Goal: Complete application form

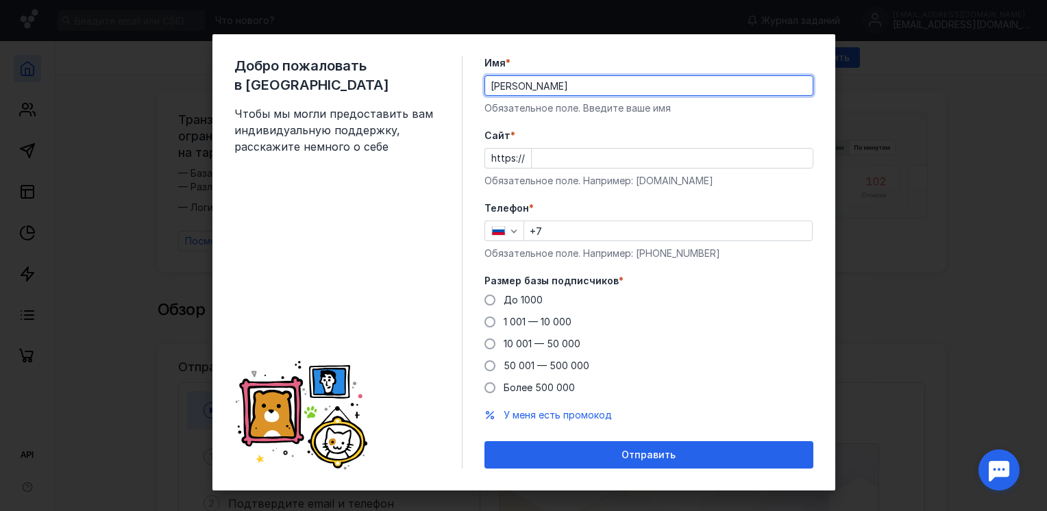
type input "[PERSON_NAME]"
click at [778, 121] on form "Имя * [PERSON_NAME] поле. Введите ваше имя [PERSON_NAME] * https:// Обязательно…" at bounding box center [649, 262] width 329 height 413
click at [559, 228] on input "+7" at bounding box center [668, 230] width 288 height 19
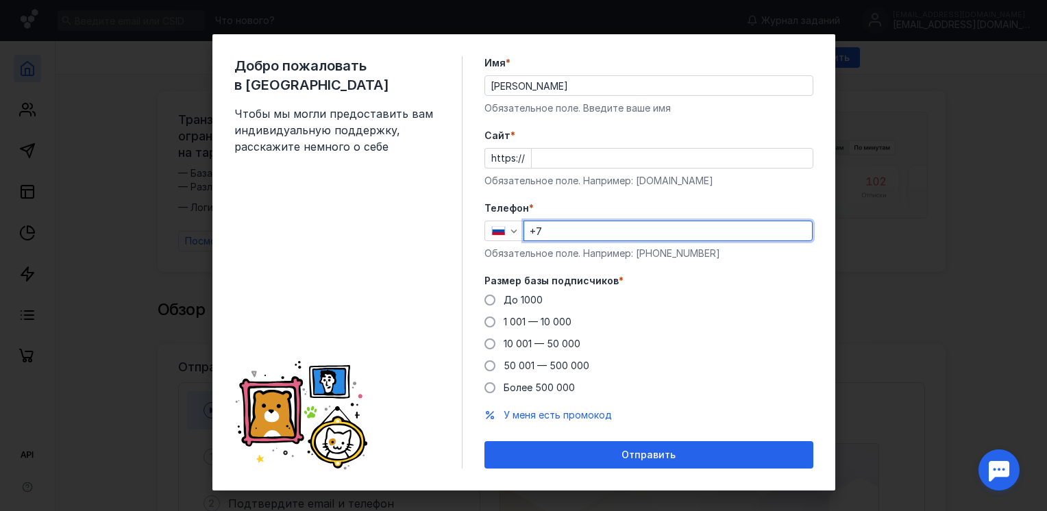
type input "[PHONE_NUMBER]"
click at [553, 160] on input "Cайт *" at bounding box center [672, 158] width 281 height 19
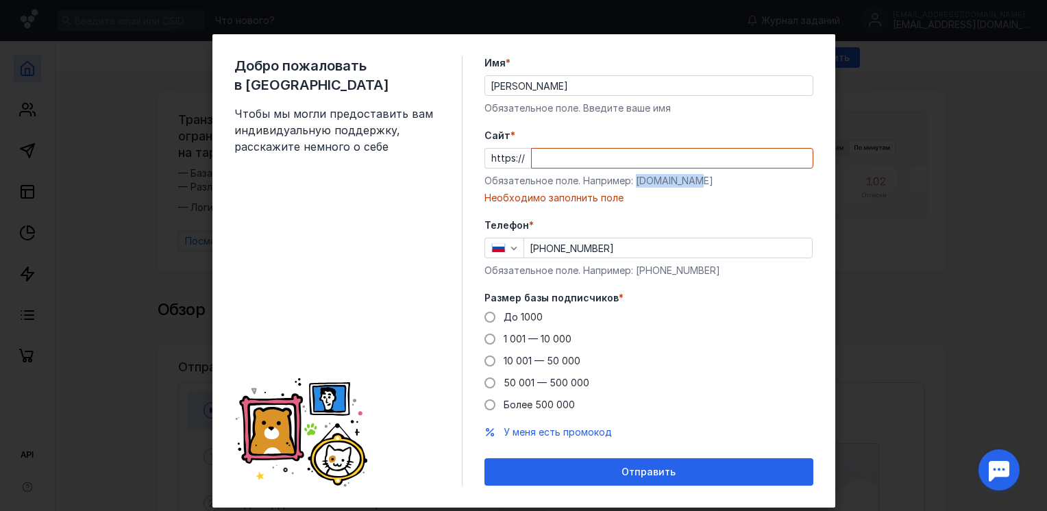
drag, startPoint x: 630, startPoint y: 181, endPoint x: 702, endPoint y: 182, distance: 72.0
click at [702, 182] on div "Обязательное поле. Например: [DOMAIN_NAME]" at bounding box center [649, 181] width 329 height 14
copy div "[DOMAIN_NAME]"
click at [539, 157] on input "Cайт *" at bounding box center [672, 158] width 281 height 19
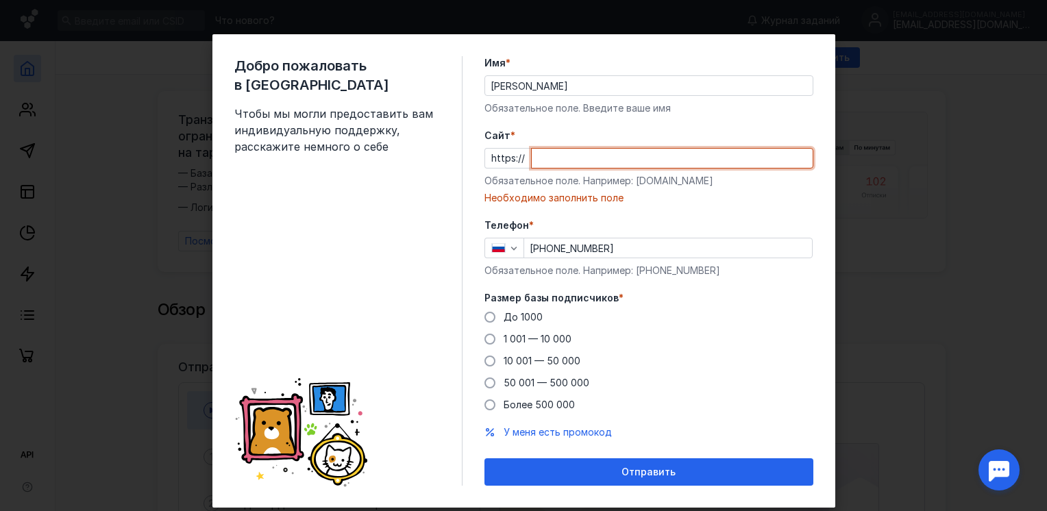
paste input "[DOMAIN_NAME]"
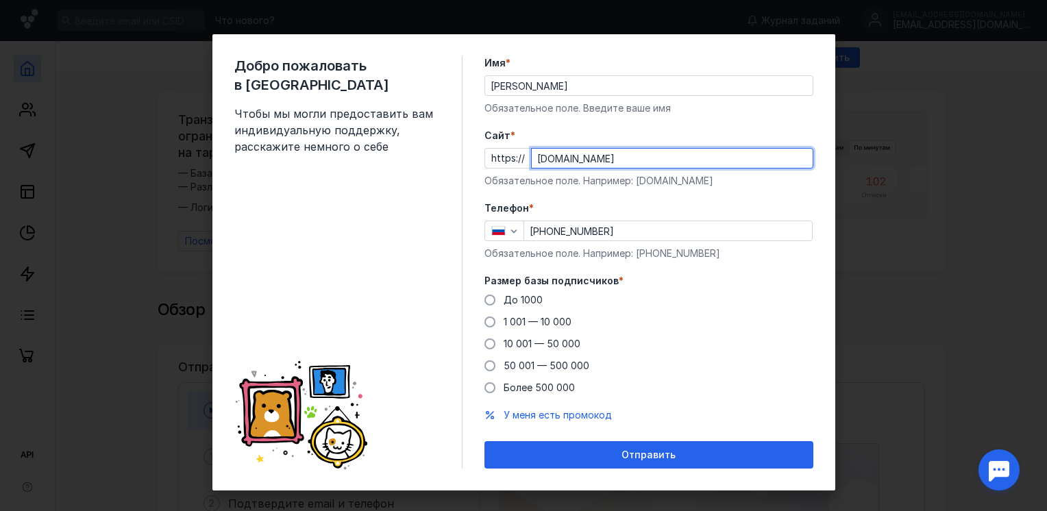
type input "[DOMAIN_NAME]"
click at [675, 138] on label "Cайт *" at bounding box center [649, 136] width 329 height 14
click at [675, 149] on input "[DOMAIN_NAME]" at bounding box center [672, 158] width 281 height 19
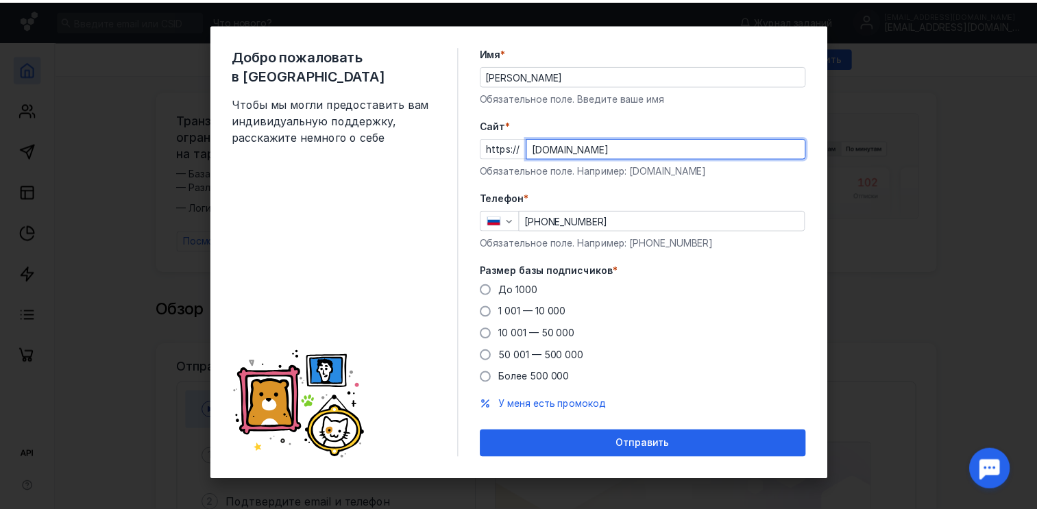
scroll to position [14, 0]
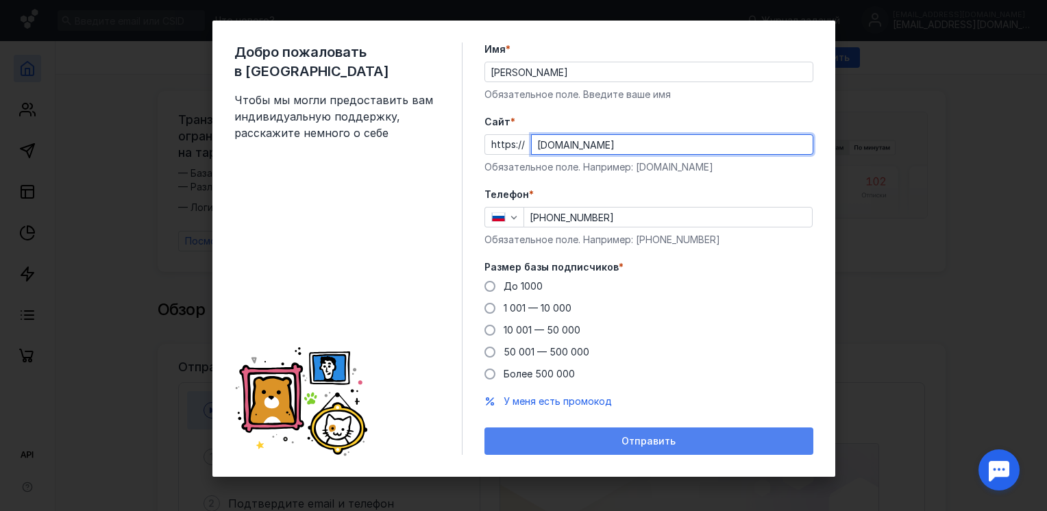
click at [632, 437] on span "Отправить" at bounding box center [649, 442] width 54 height 12
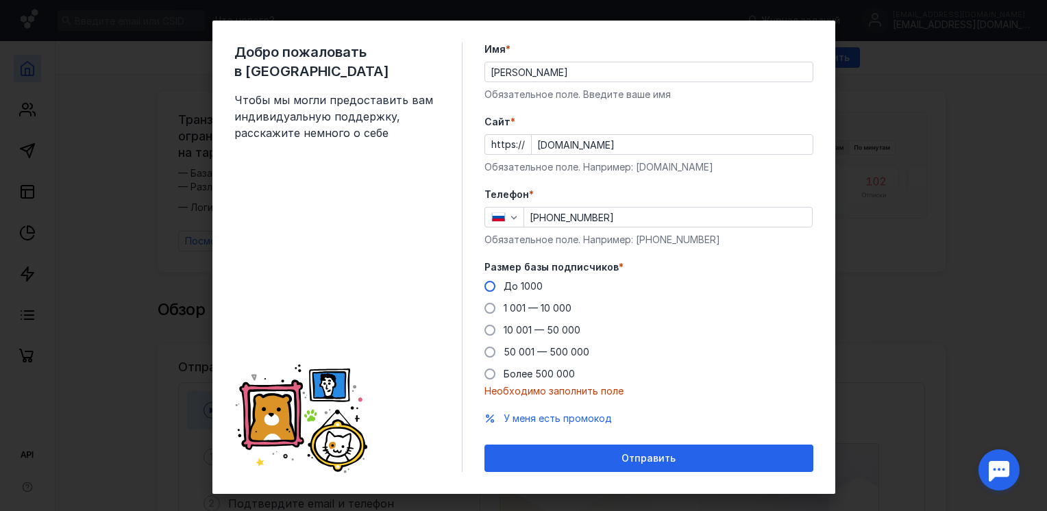
click at [485, 286] on span at bounding box center [490, 286] width 11 height 11
click at [0, 0] on input "До 1000" at bounding box center [0, 0] width 0 height 0
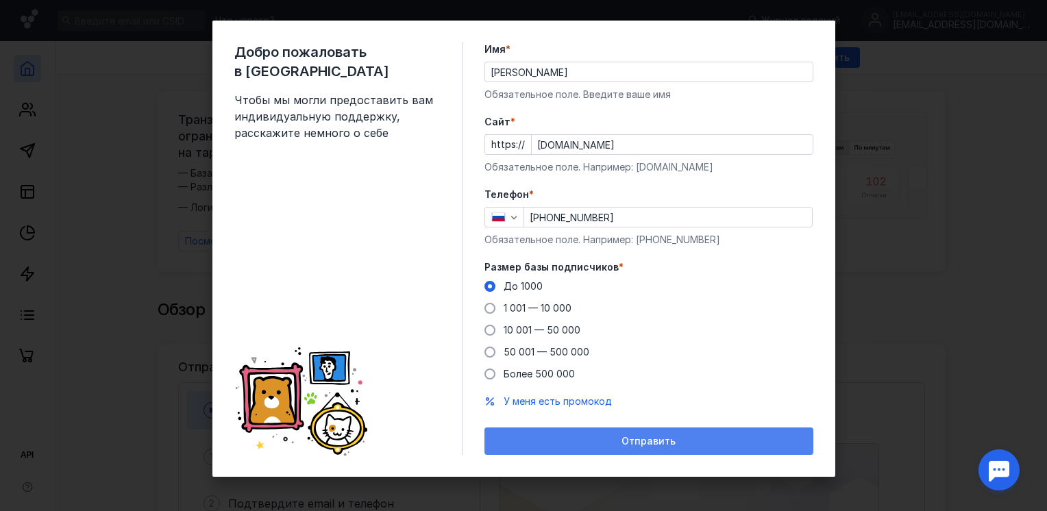
click at [625, 442] on span "Отправить" at bounding box center [649, 442] width 54 height 12
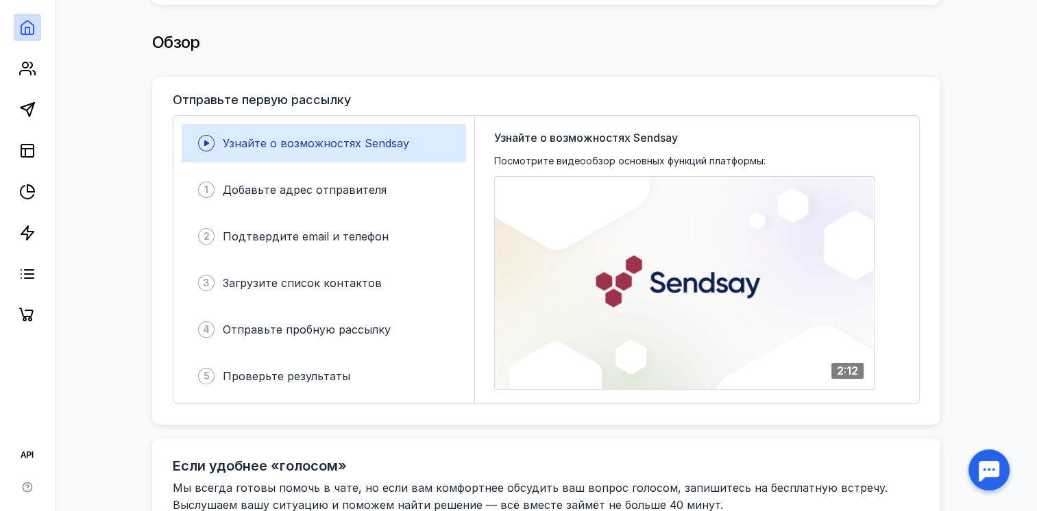
scroll to position [0, 0]
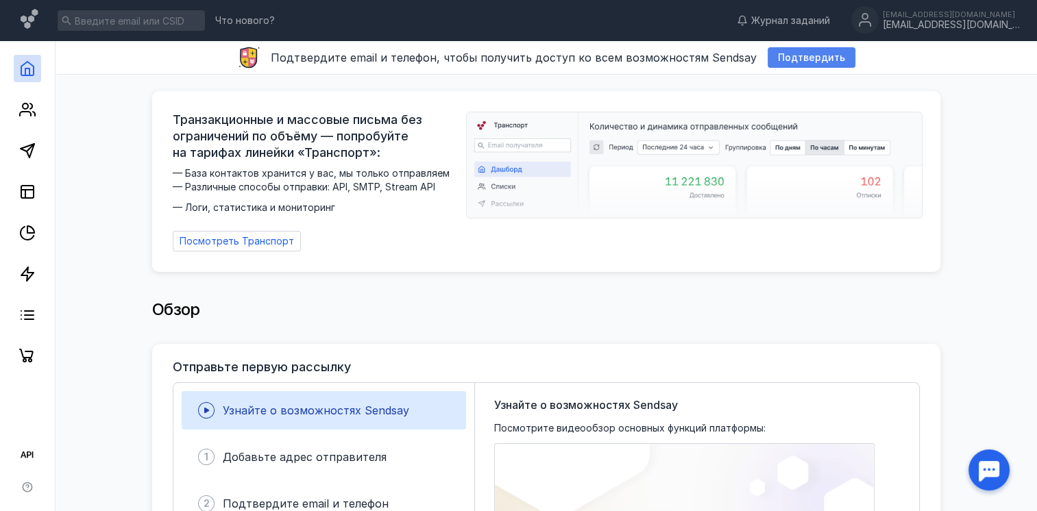
click at [788, 58] on span "Подтвердить" at bounding box center [811, 58] width 67 height 12
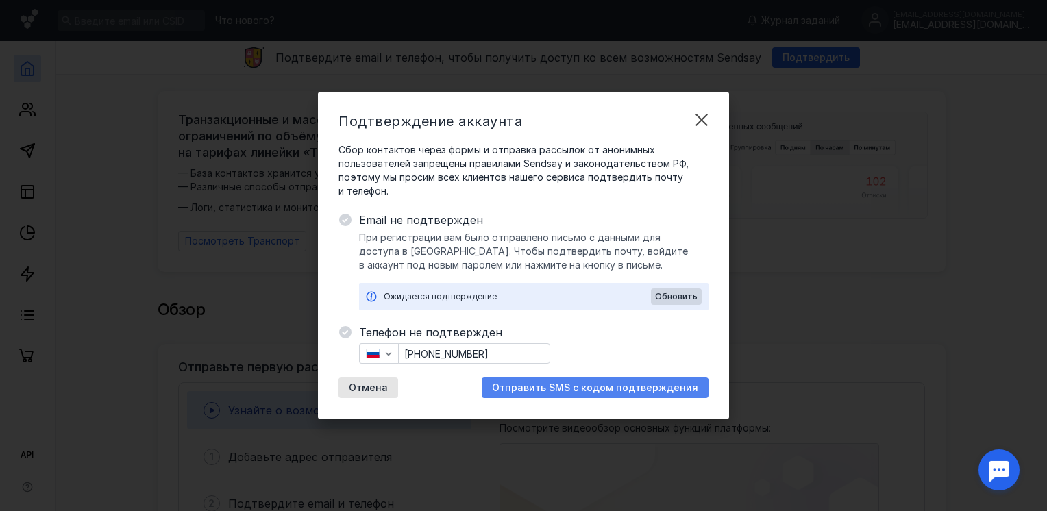
click at [540, 386] on span "Отправить SMS с кодом подтверждения" at bounding box center [595, 388] width 206 height 12
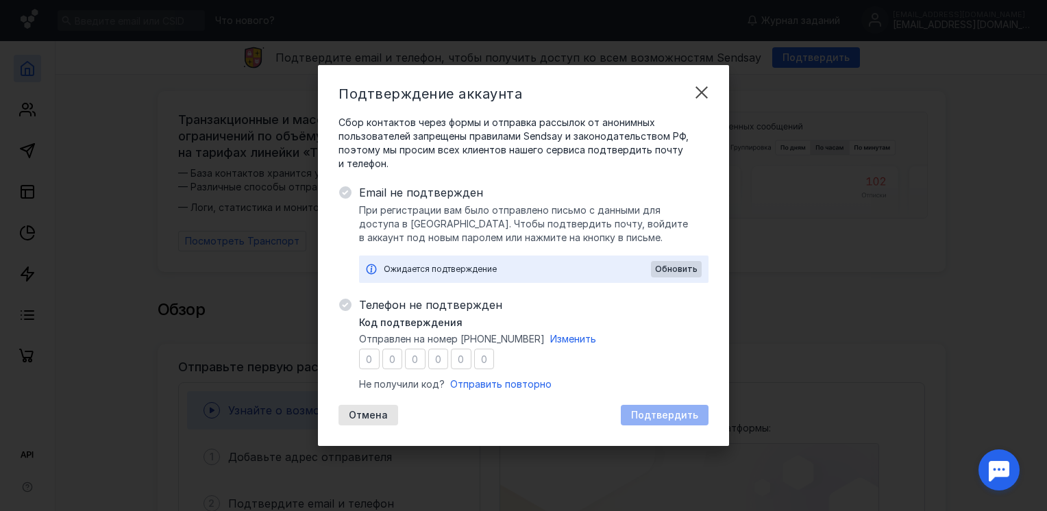
click at [990, 176] on div "Подтверждение аккаунта Сбор контактов через формы и отправка рассылок от аноним…" at bounding box center [523, 255] width 1047 height 511
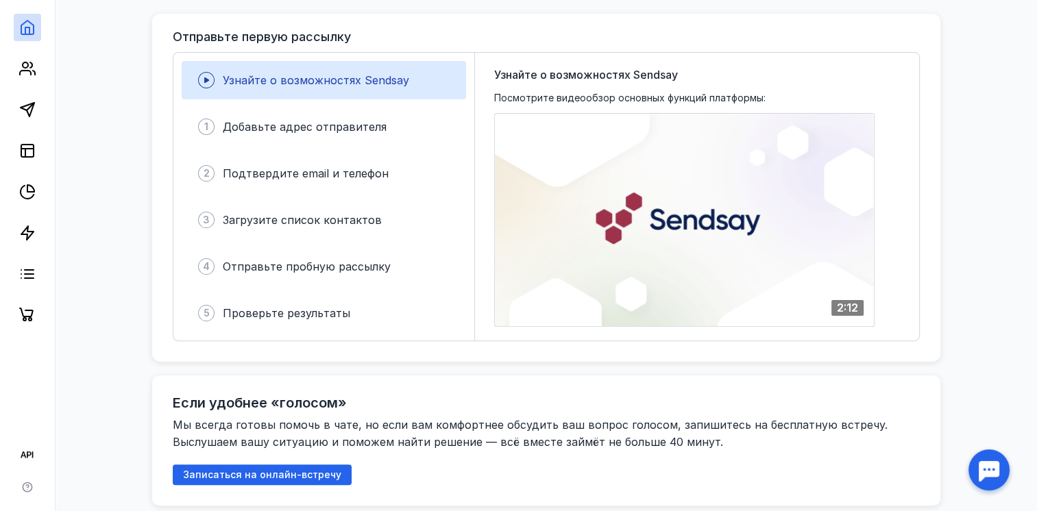
scroll to position [343, 0]
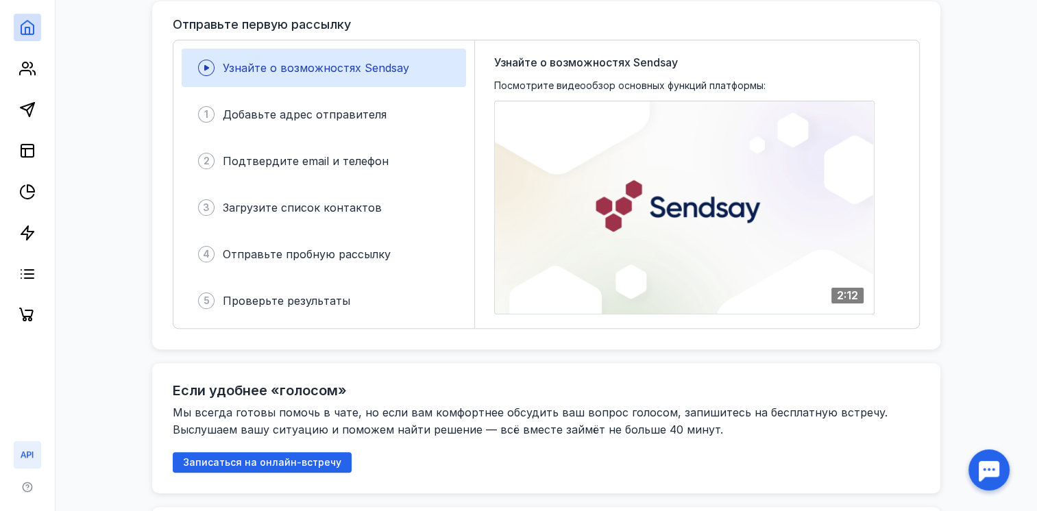
click at [27, 456] on icon at bounding box center [27, 455] width 16 height 16
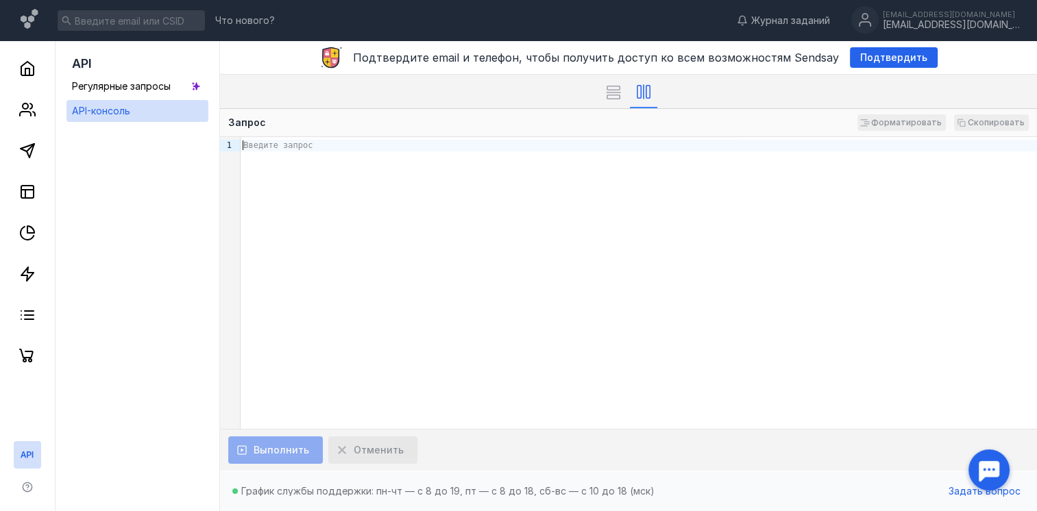
click at [323, 158] on div "Введите запрос" at bounding box center [639, 283] width 796 height 292
click at [21, 111] on icon at bounding box center [27, 109] width 16 height 16
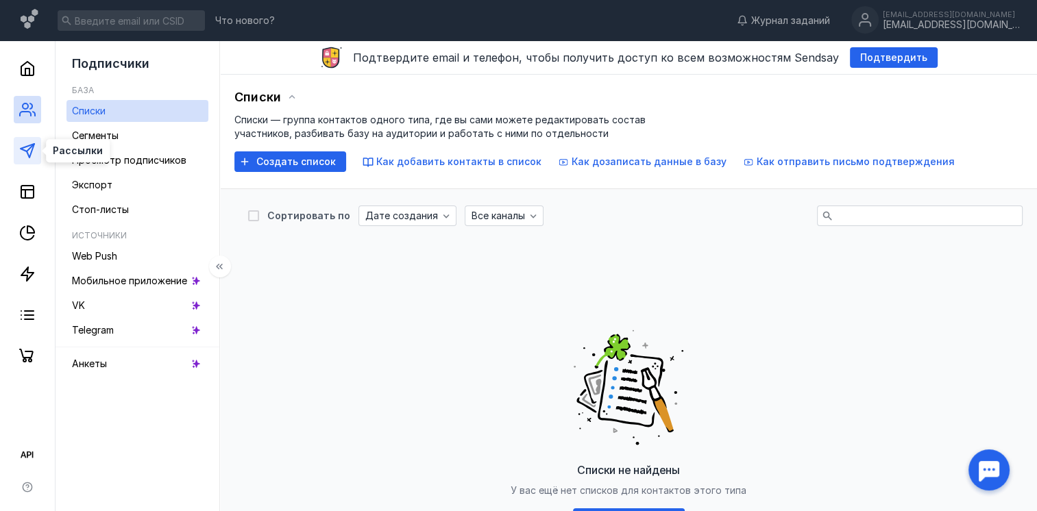
click at [25, 149] on polygon at bounding box center [28, 151] width 14 height 14
